Goal: Navigation & Orientation: Find specific page/section

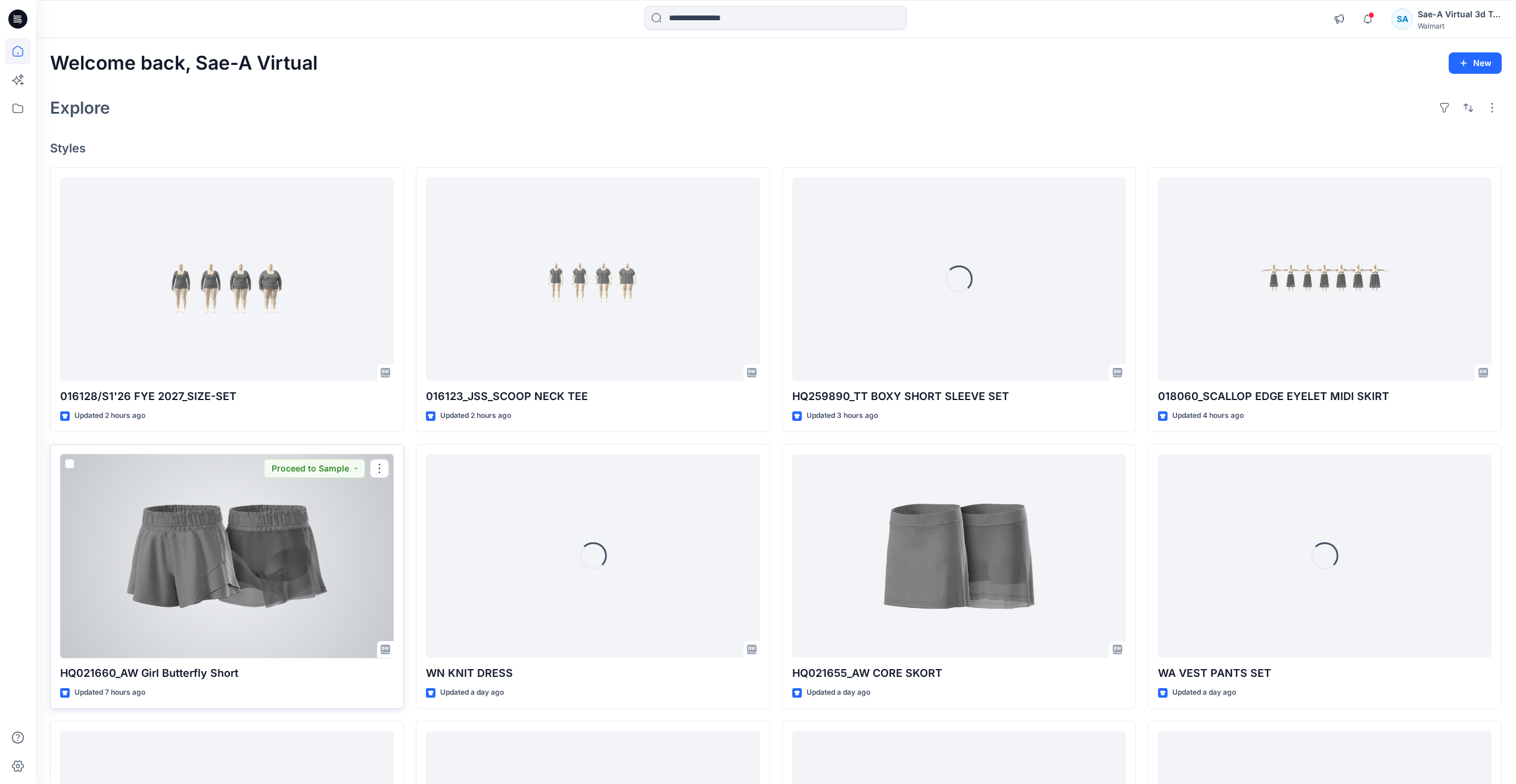
click at [242, 548] on div at bounding box center [226, 556] width 334 height 204
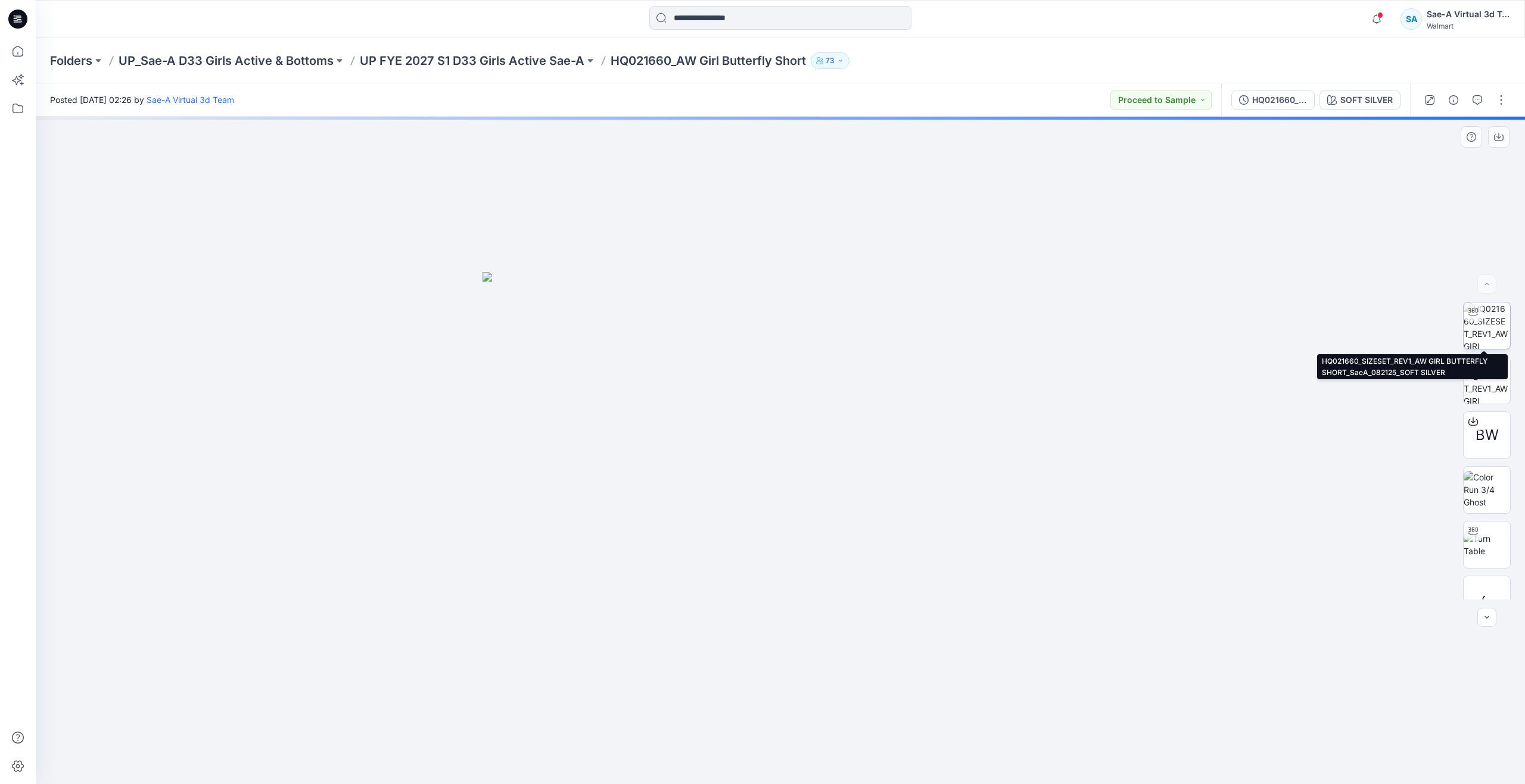
click at [1490, 344] on img at bounding box center [1487, 326] width 47 height 47
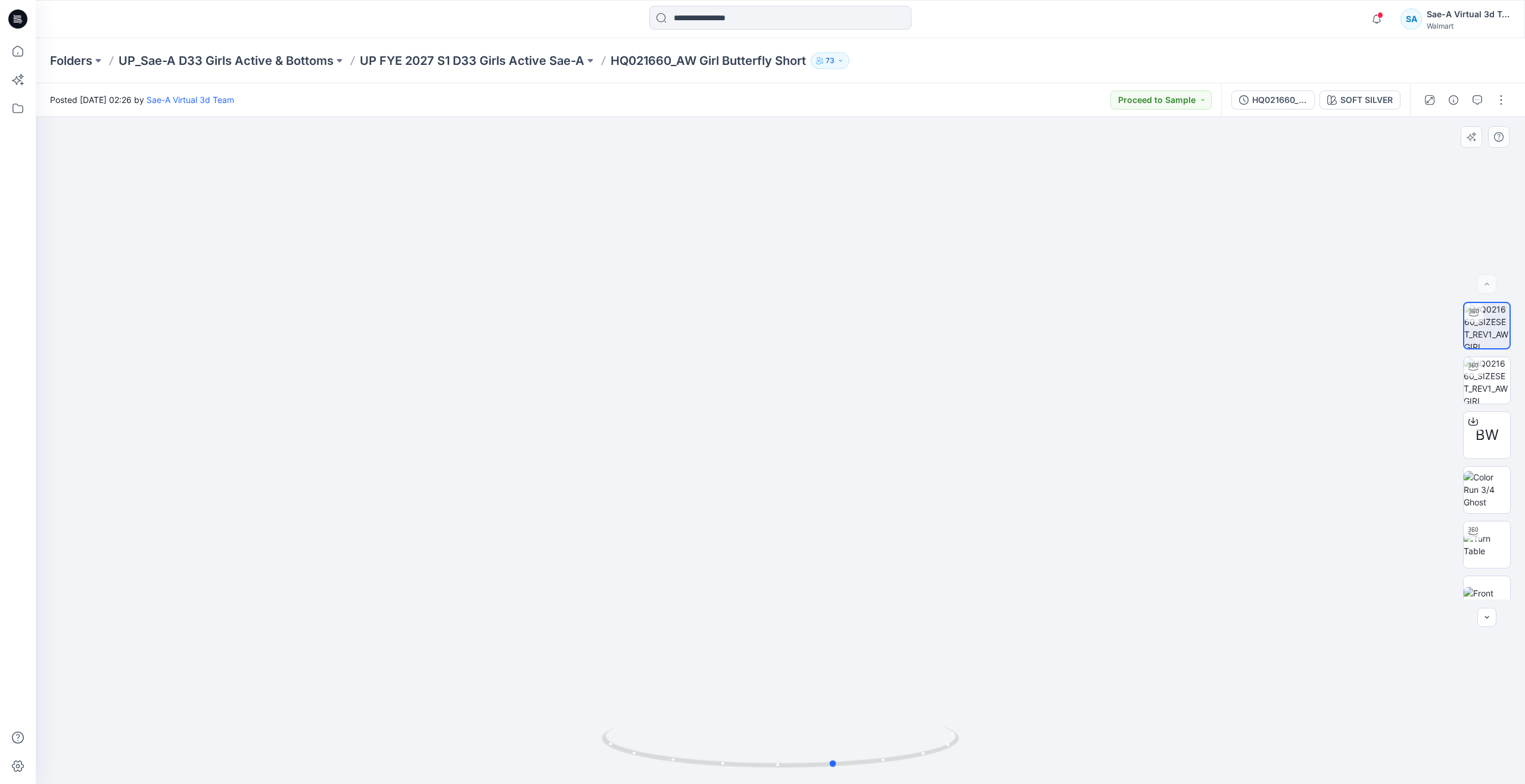
drag, startPoint x: 785, startPoint y: 762, endPoint x: 125, endPoint y: 704, distance: 662.5
click at [125, 704] on div at bounding box center [781, 450] width 1489 height 668
click at [24, 51] on icon at bounding box center [18, 51] width 26 height 26
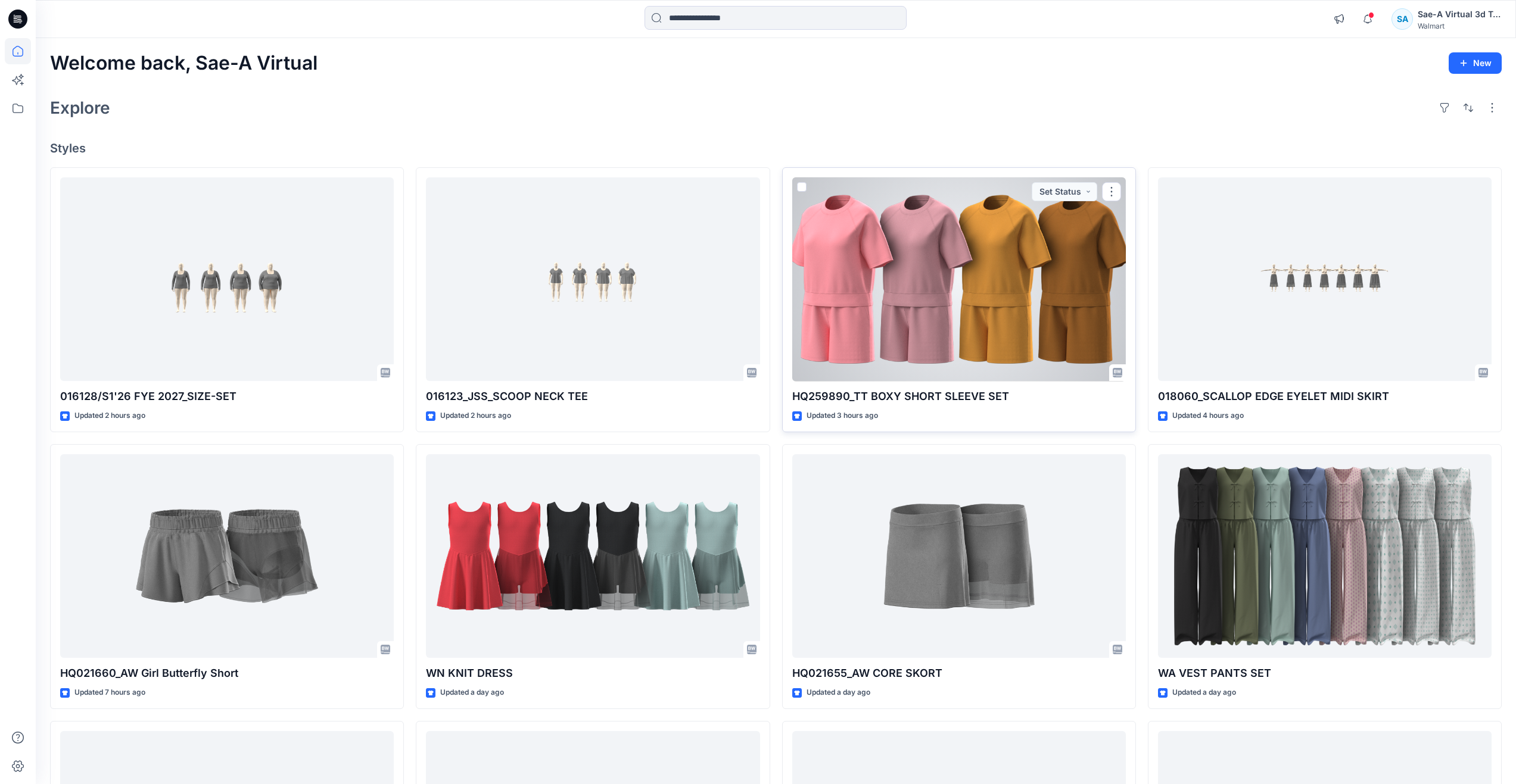
click at [914, 249] on div at bounding box center [959, 279] width 334 height 204
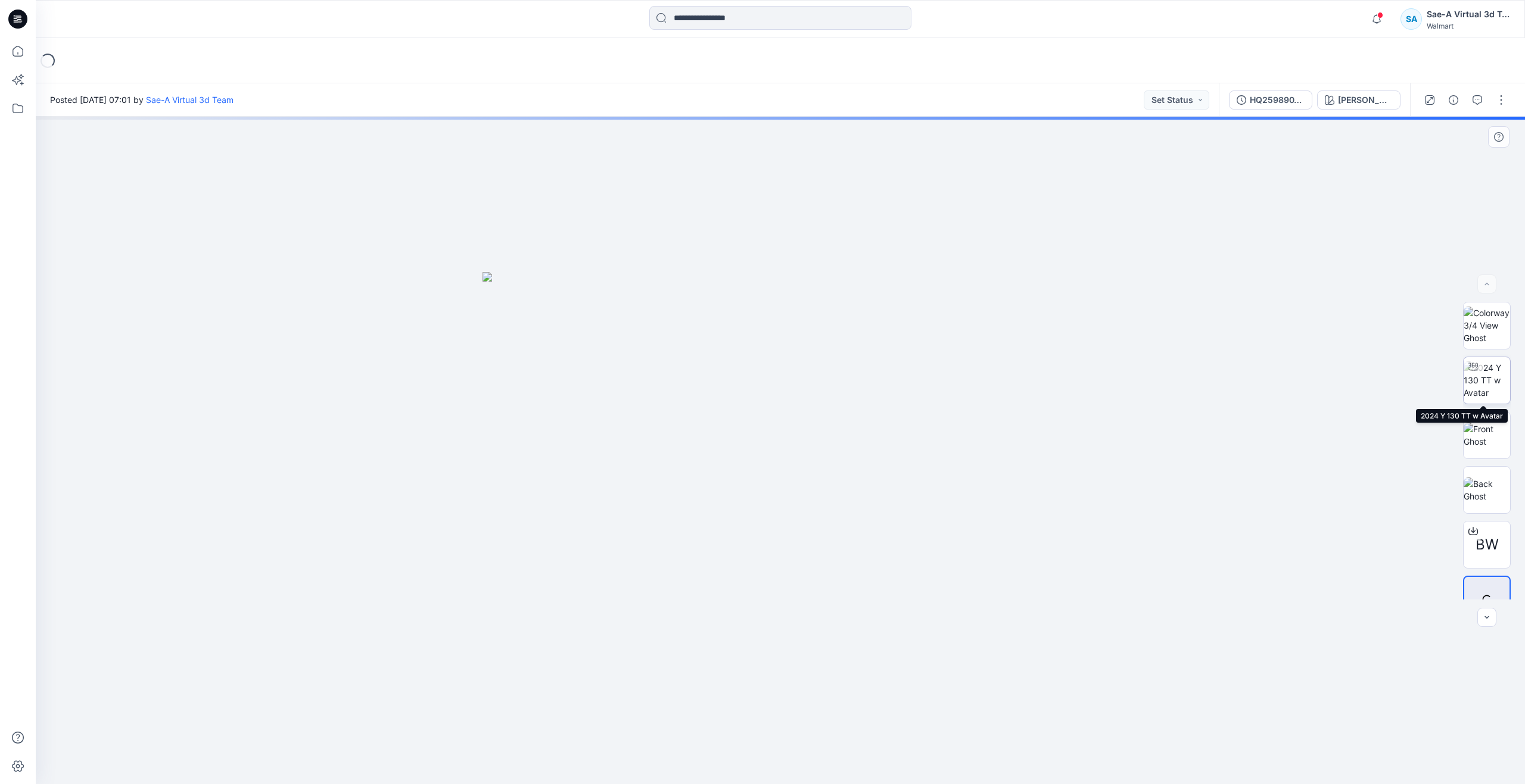
click at [1476, 385] on img at bounding box center [1487, 380] width 47 height 38
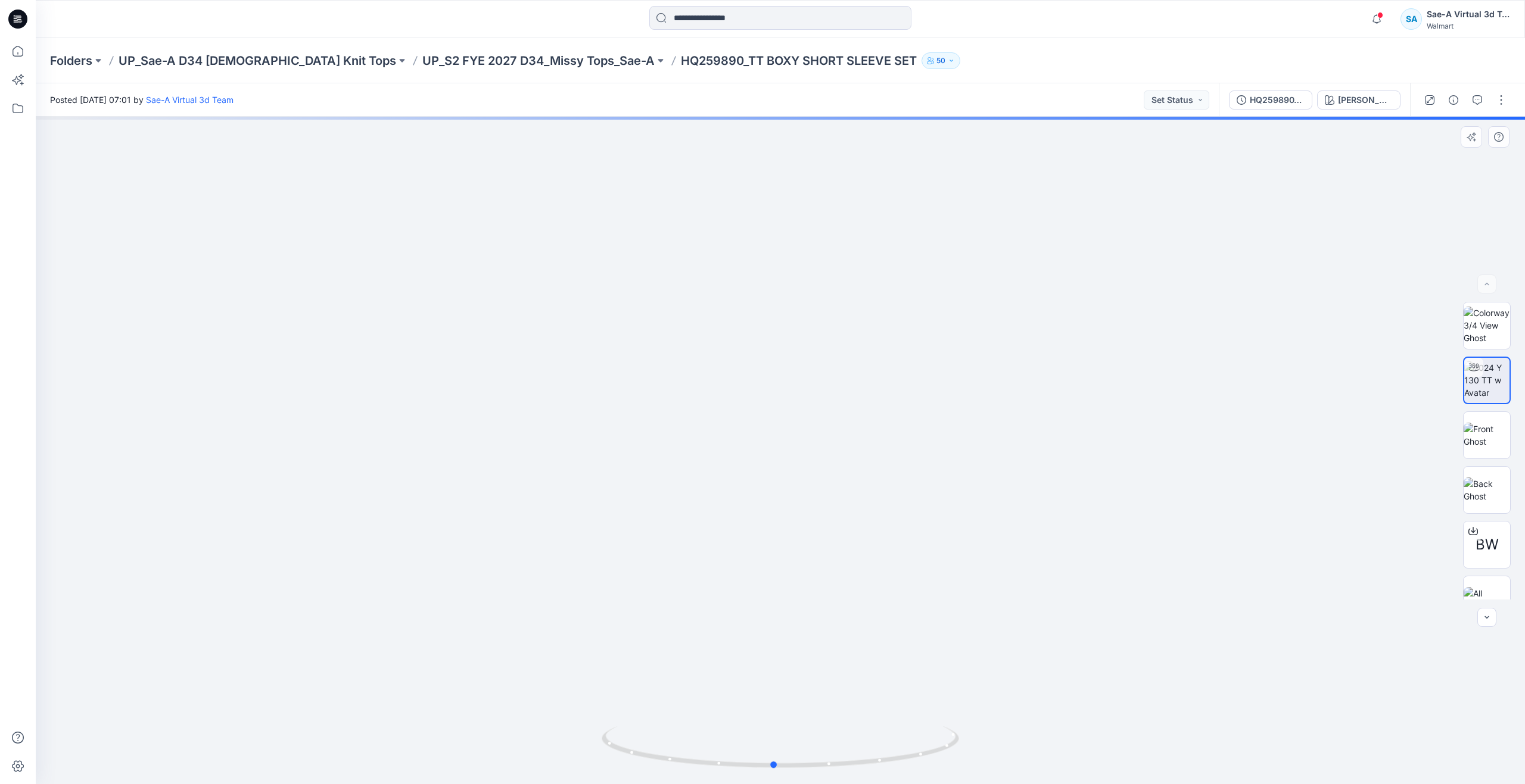
drag, startPoint x: 784, startPoint y: 764, endPoint x: 1134, endPoint y: 666, distance: 363.5
click at [1134, 666] on div at bounding box center [781, 450] width 1489 height 668
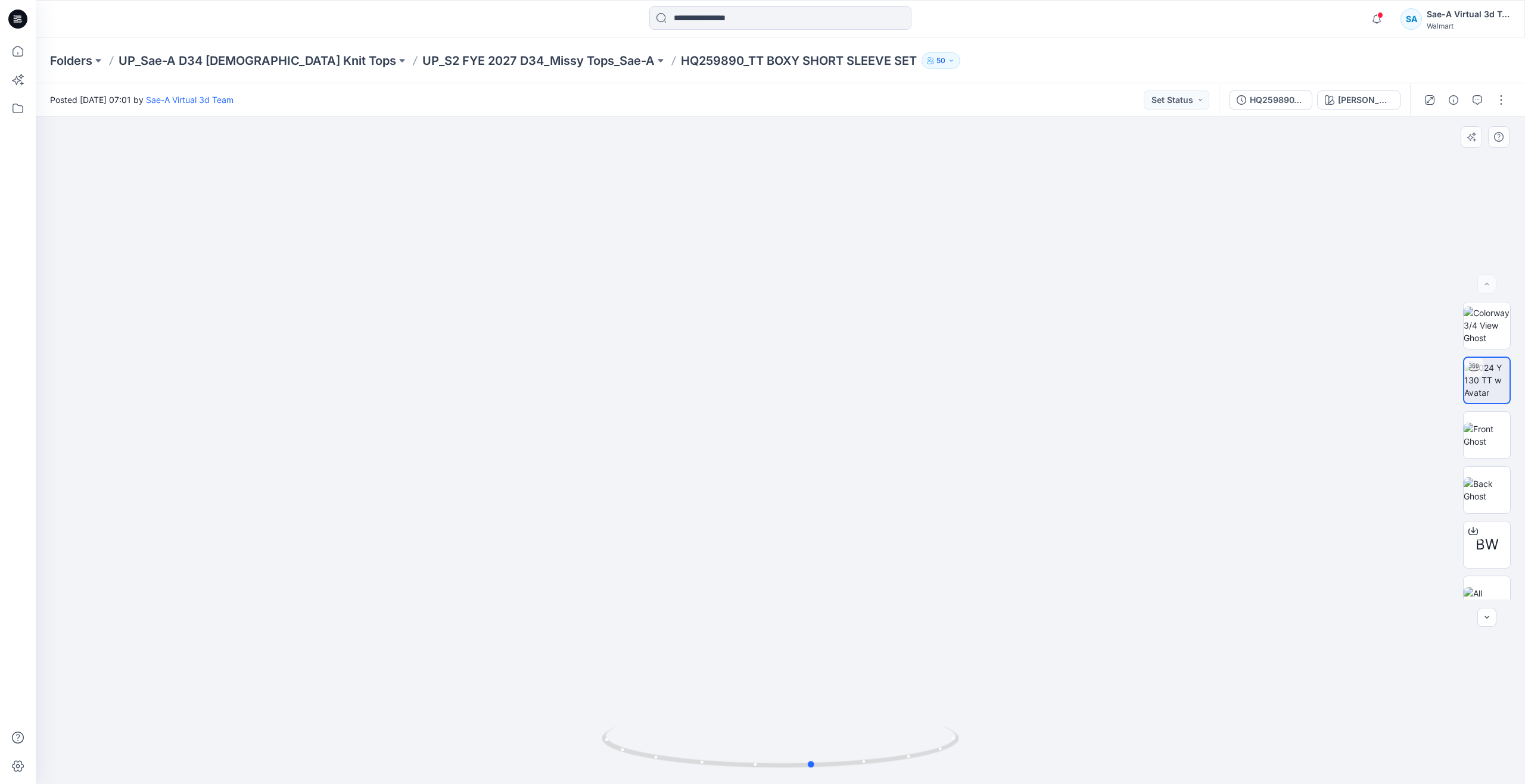
drag, startPoint x: 775, startPoint y: 764, endPoint x: 814, endPoint y: 666, distance: 105.5
click at [814, 666] on div at bounding box center [781, 450] width 1489 height 668
click at [1477, 326] on img at bounding box center [1487, 325] width 47 height 38
click at [1483, 429] on img at bounding box center [1487, 435] width 47 height 25
click at [1490, 328] on img at bounding box center [1487, 325] width 47 height 38
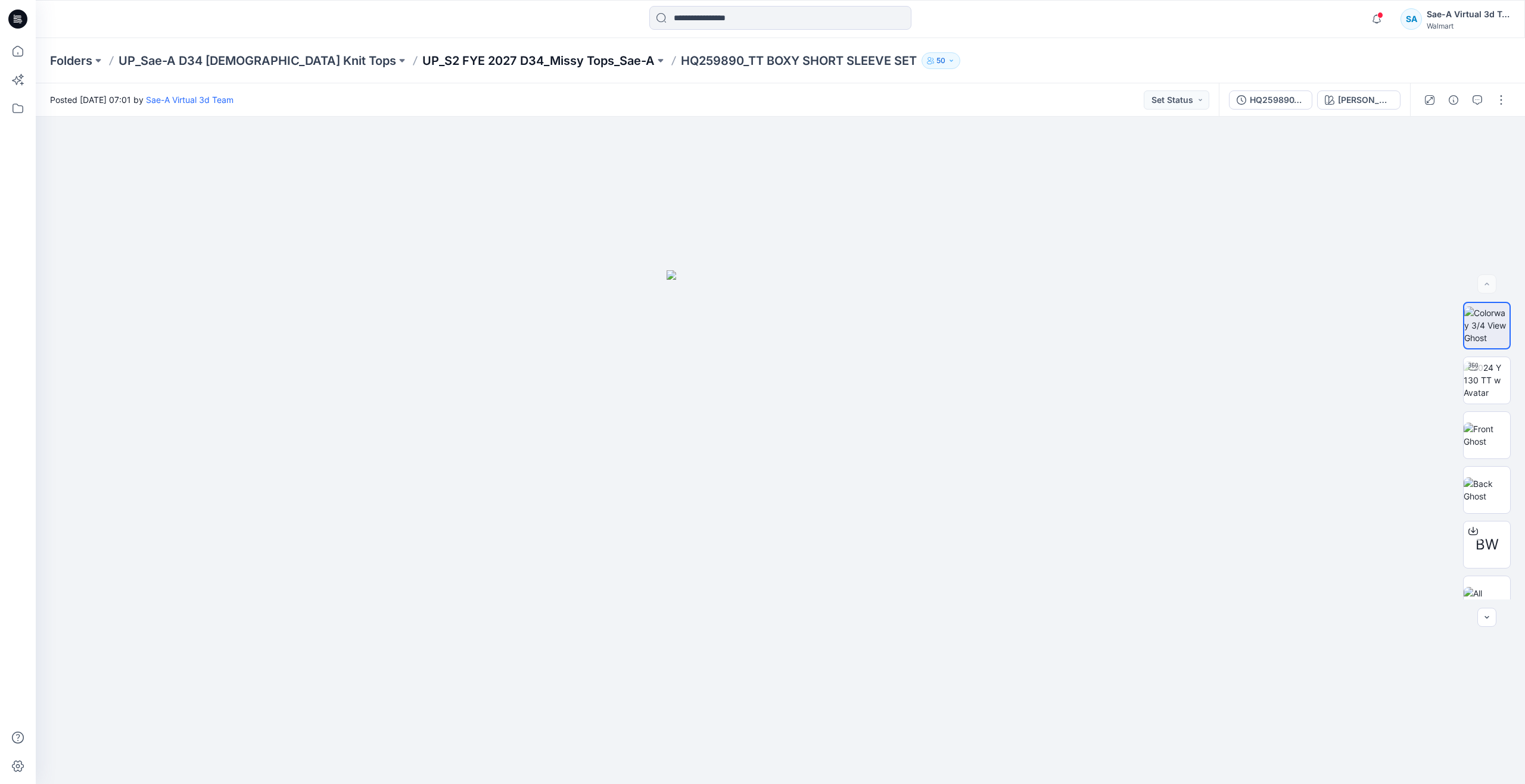
click at [442, 62] on p "UP_S2 FYE 2027 D34_Missy Tops_Sae-A" at bounding box center [538, 61] width 232 height 17
